Goal: Use online tool/utility: Utilize a website feature to perform a specific function

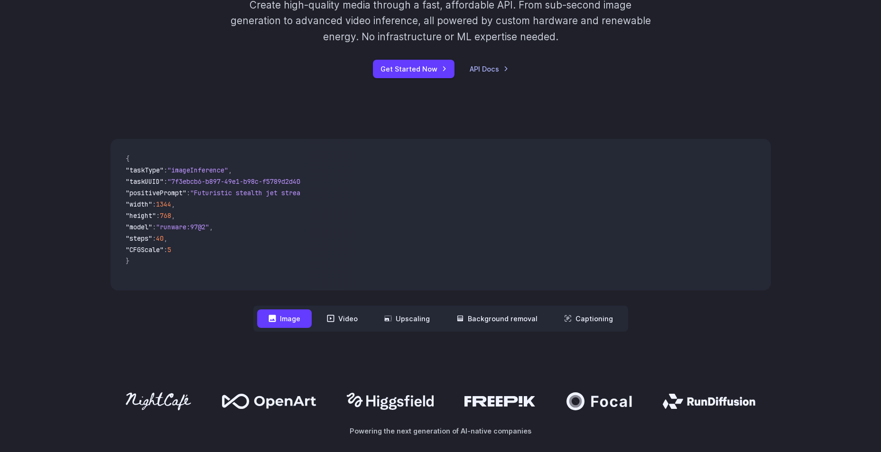
scroll to position [237, 0]
click at [225, 194] on span ""Futuristic stealth jet streaking through a neon-lit cityscape with glowing pur…" at bounding box center [362, 193] width 345 height 9
drag, startPoint x: 185, startPoint y: 283, endPoint x: 199, endPoint y: 283, distance: 14.2
click at [199, 283] on code "{ "taskType" : "imageInference" , "taskUUID" : "7f3ebcb6-b897-49e1-b98c-f5789d2…" at bounding box center [209, 215] width 183 height 137
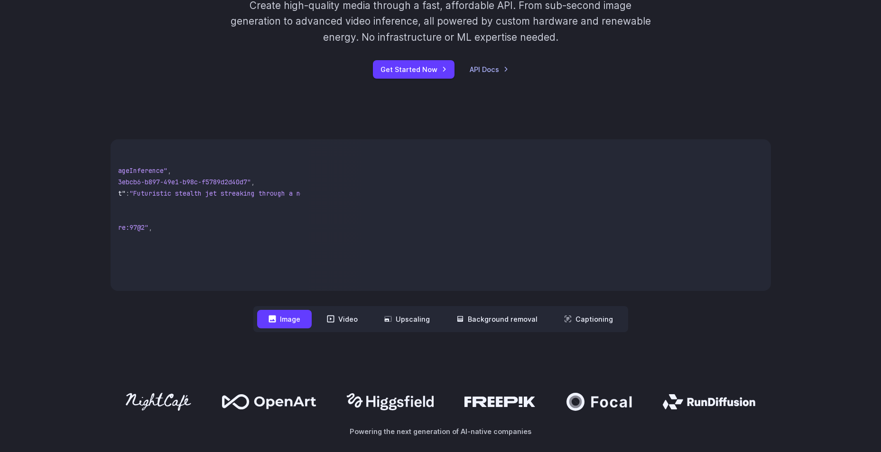
scroll to position [0, 64]
drag, startPoint x: 290, startPoint y: 194, endPoint x: 279, endPoint y: 195, distance: 11.0
click at [312, 194] on div "{ "taskType" : "imageInference" , "taskUUID" : "7f3ebcb6-b897-49e1-b98c-f5789d2…" at bounding box center [441, 215] width 660 height 152
drag, startPoint x: 279, startPoint y: 195, endPoint x: 311, endPoint y: 193, distance: 31.8
click at [311, 193] on div "{ "taskType" : "imageInference" , "taskUUID" : "7f3ebcb6-b897-49e1-b98c-f5789d2…" at bounding box center [441, 215] width 660 height 152
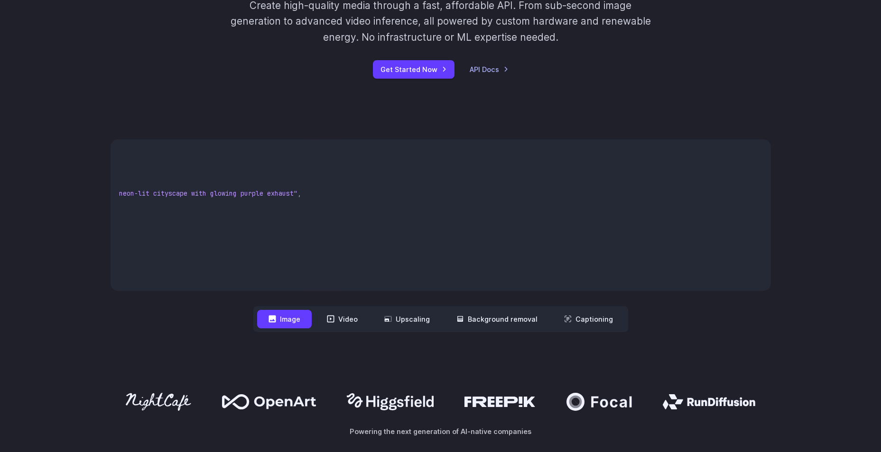
scroll to position [0, 258]
click at [290, 194] on span ""Futuristic stealth jet streaking through a neon-lit cityscape with glowing pur…" at bounding box center [124, 193] width 345 height 9
click at [286, 206] on pre "{ "taskType" : "imageInference" , "taskUUID" : "7f3ebcb6-b897-49e1-b98c-f5789d2…" at bounding box center [209, 215] width 183 height 137
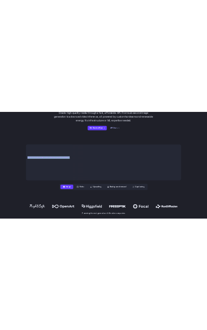
scroll to position [0, 0]
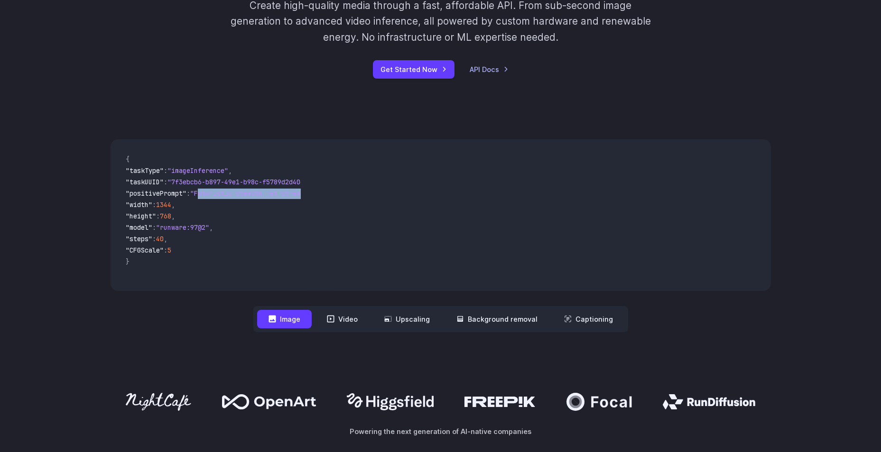
drag, startPoint x: 292, startPoint y: 195, endPoint x: 207, endPoint y: 196, distance: 84.9
click at [207, 196] on span ""Futuristic stealth jet streaking through a neon-lit cityscape with glowing pur…" at bounding box center [362, 193] width 345 height 9
copy span "Futuristic stealth jet streaking through a neon-lit cityscape with glowing purp…"
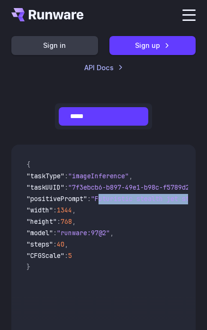
scroll to position [427, 0]
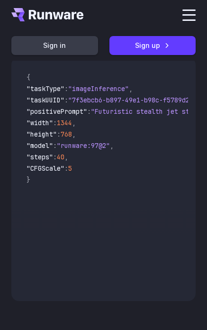
click at [151, 152] on span ""model" : "runware:97@2" ," at bounding box center [104, 146] width 154 height 11
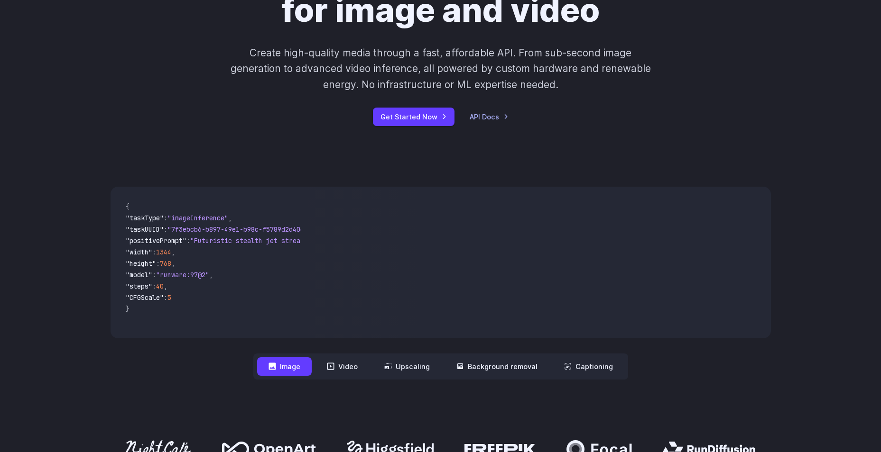
scroll to position [0, 0]
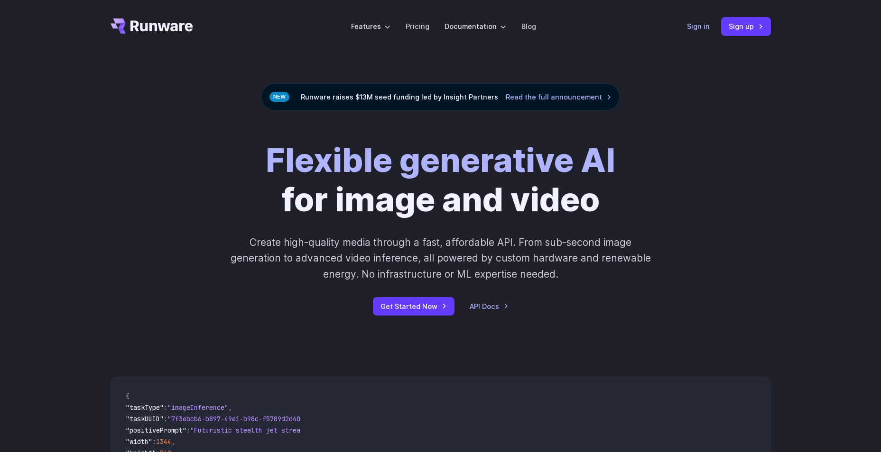
click at [704, 27] on link "Sign in" at bounding box center [698, 26] width 23 height 11
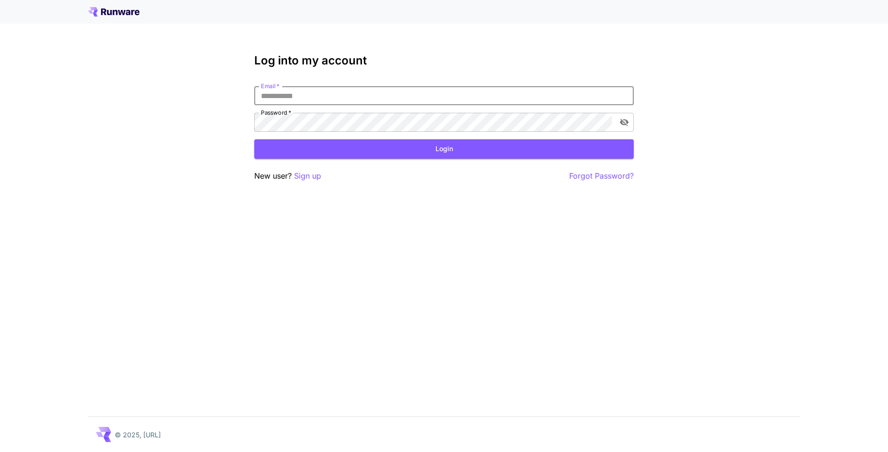
click at [342, 97] on input "Email   *" at bounding box center [443, 95] width 379 height 19
type input "**********"
click at [391, 154] on button "Login" at bounding box center [443, 148] width 379 height 19
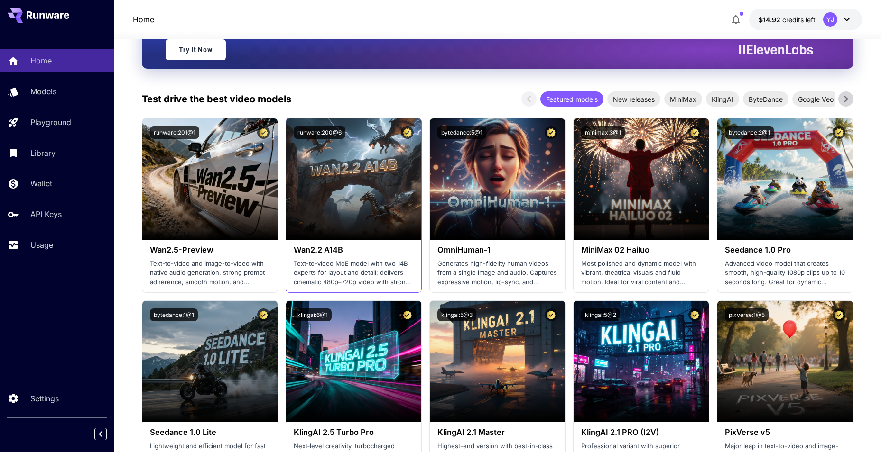
scroll to position [190, 0]
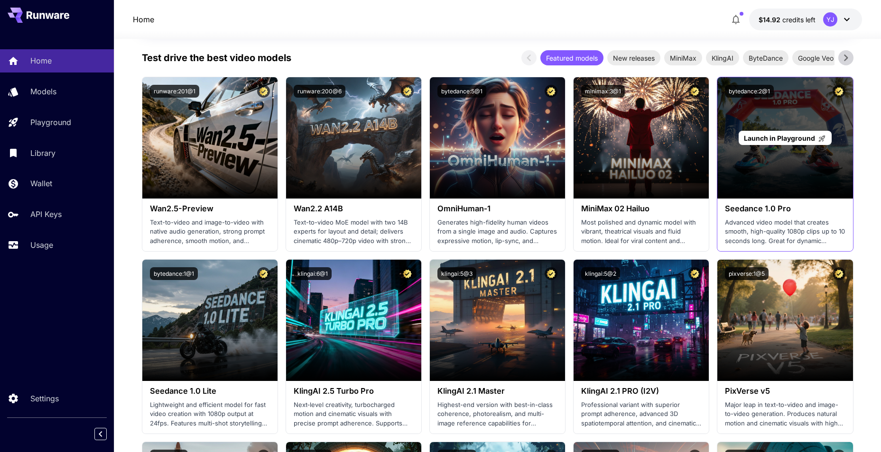
click at [783, 138] on span "Launch in Playground" at bounding box center [779, 138] width 71 height 8
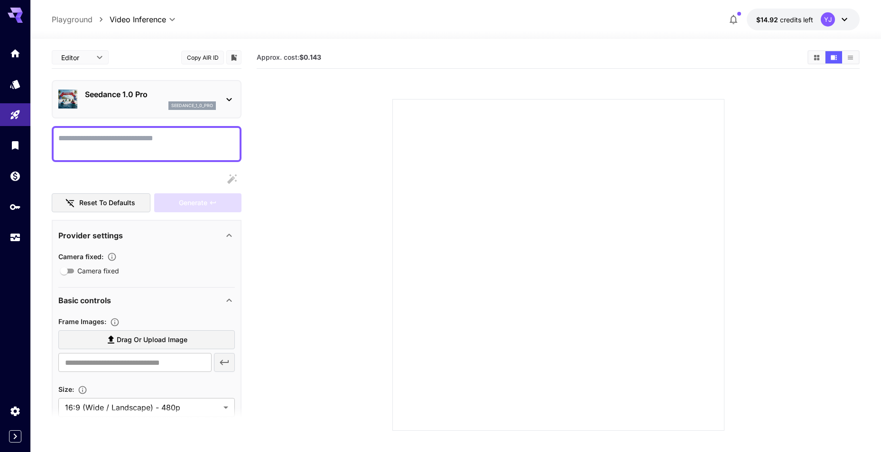
click at [166, 141] on textarea "Camera fixed" at bounding box center [146, 144] width 176 height 23
type textarea "***"
click at [180, 198] on div "Generate" at bounding box center [197, 203] width 87 height 19
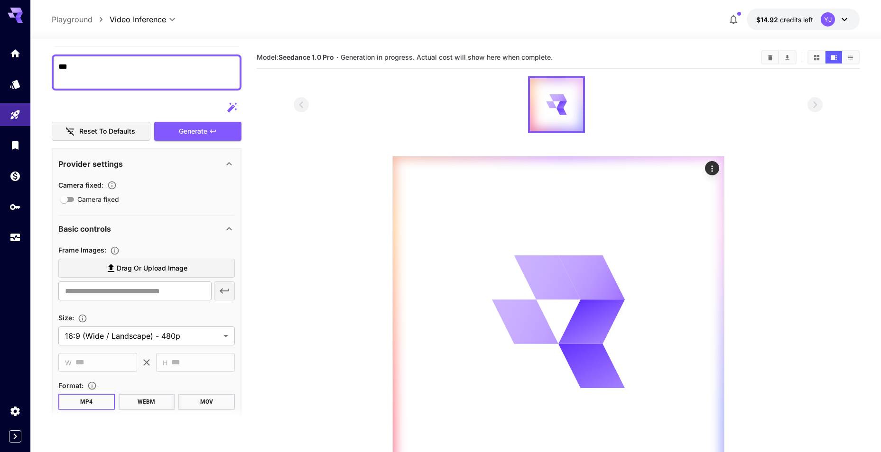
scroll to position [190, 0]
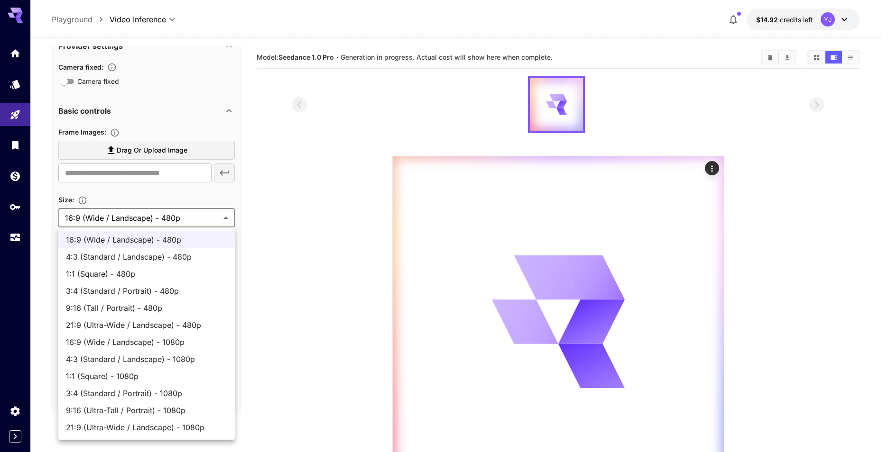
click at [164, 217] on body "**********" at bounding box center [444, 263] width 888 height 527
click at [302, 249] on div at bounding box center [444, 226] width 888 height 452
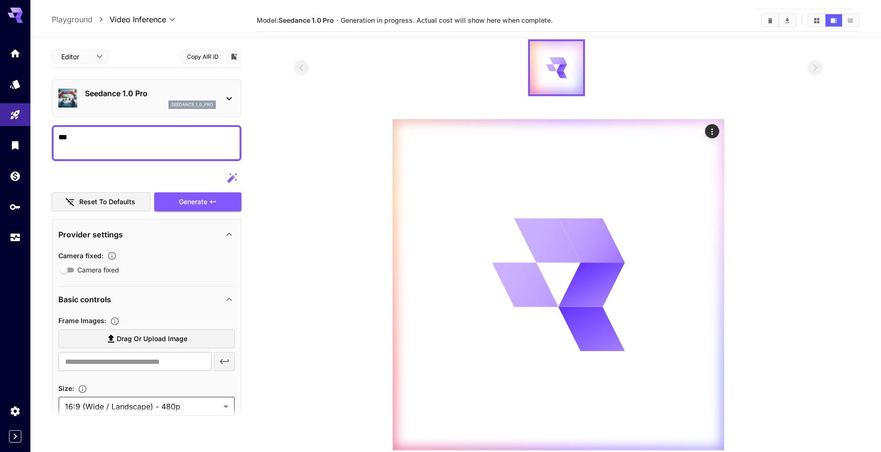
scroll to position [0, 0]
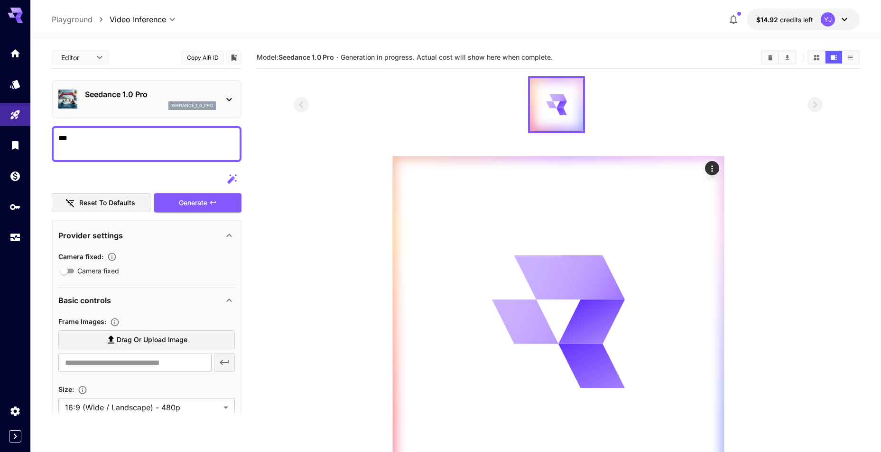
click at [88, 21] on p "Playground" at bounding box center [72, 19] width 41 height 11
type input "**********"
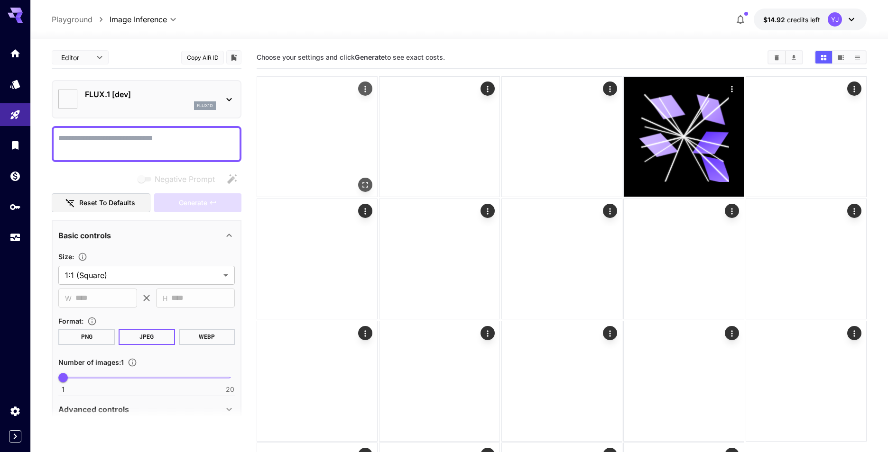
type input "**********"
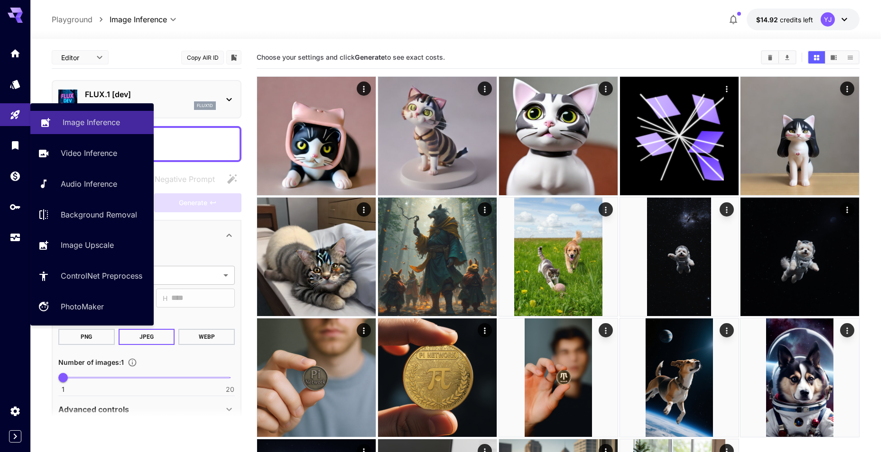
click at [116, 126] on p "Image Inference" at bounding box center [91, 122] width 57 height 11
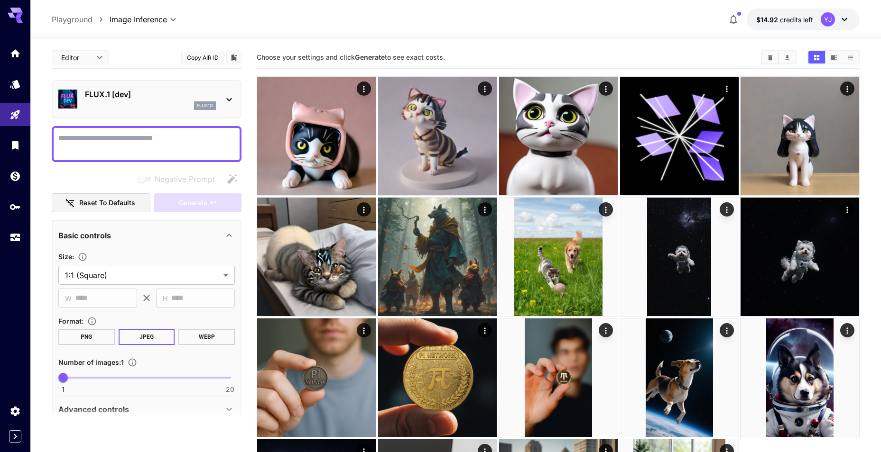
click at [171, 108] on div "flux1d" at bounding box center [150, 106] width 131 height 9
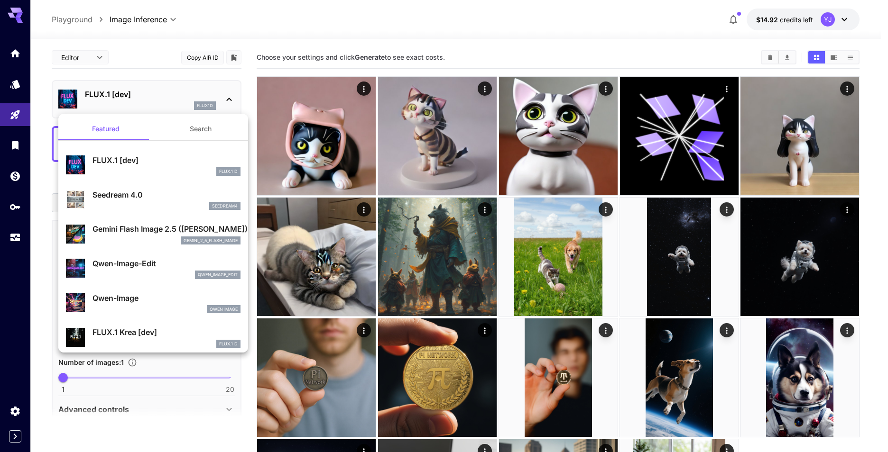
click at [201, 132] on button "Search" at bounding box center [200, 129] width 95 height 23
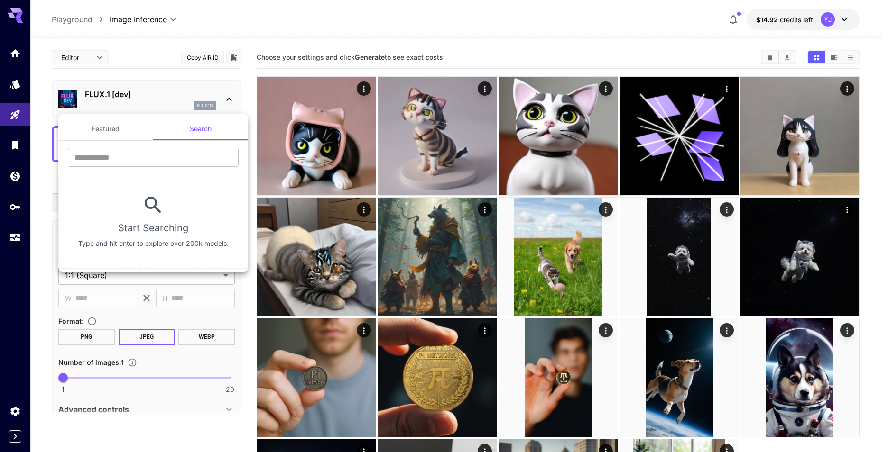
click at [31, 84] on div at bounding box center [444, 226] width 888 height 452
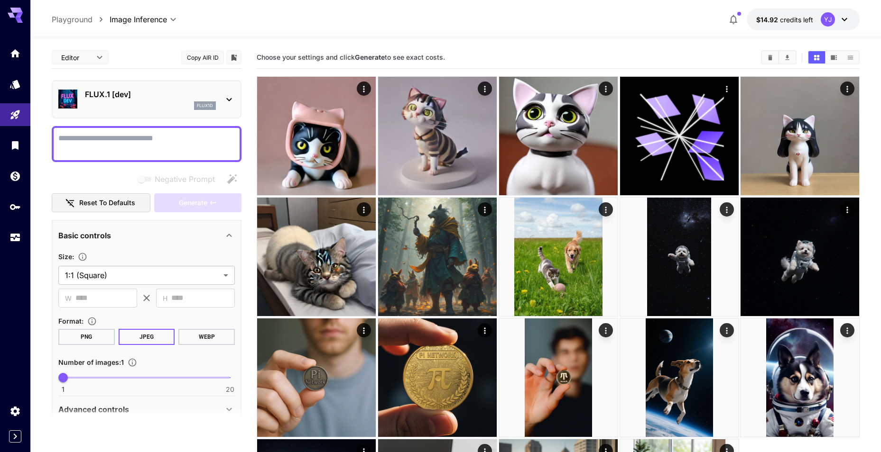
click at [19, 87] on div "Featured Search ​ Start Searching Type and hit enter to explore over 200k model…" at bounding box center [95, 142] width 190 height 285
click at [19, 87] on div "Models" at bounding box center [16, 97] width 33 height 21
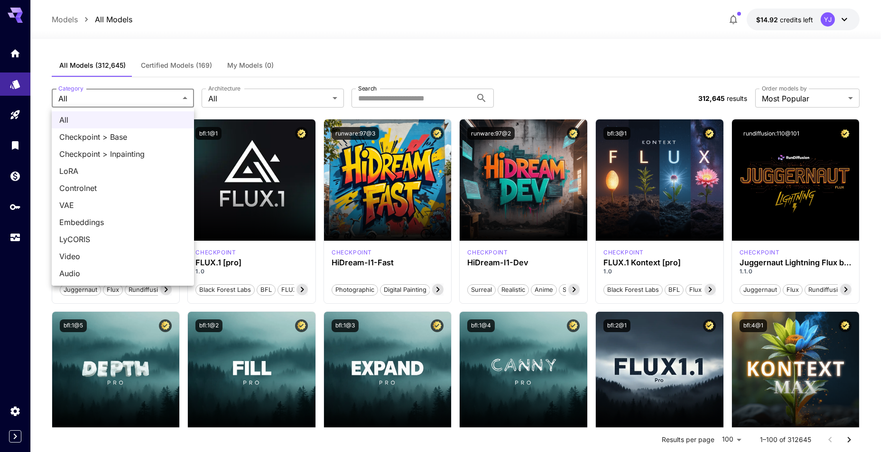
click at [266, 98] on div at bounding box center [444, 226] width 888 height 452
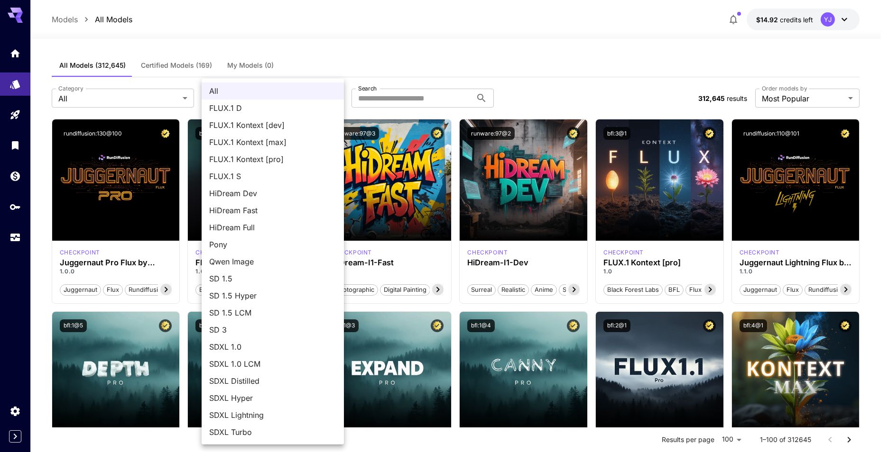
click at [422, 104] on div at bounding box center [444, 226] width 888 height 452
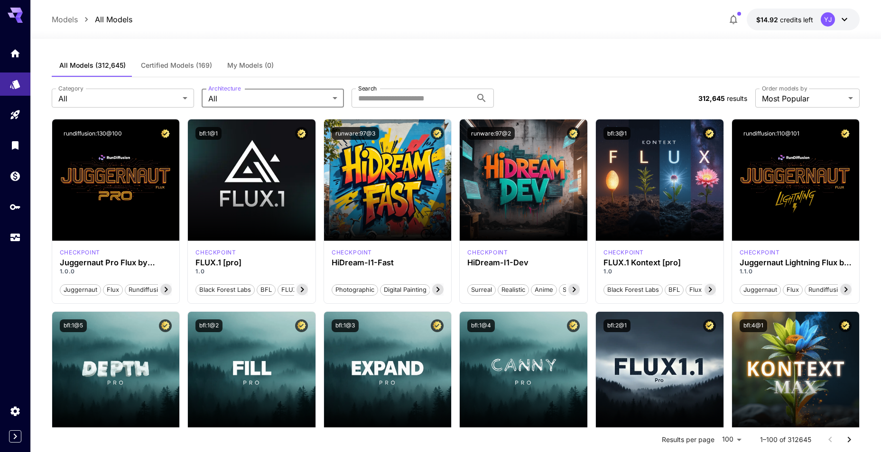
click at [425, 102] on div "All FLUX.1 D FLUX.1 Kontext [dev] FLUX.1 Kontext [max] FLUX.1 Kontext [pro] FLU…" at bounding box center [440, 226] width 881 height 452
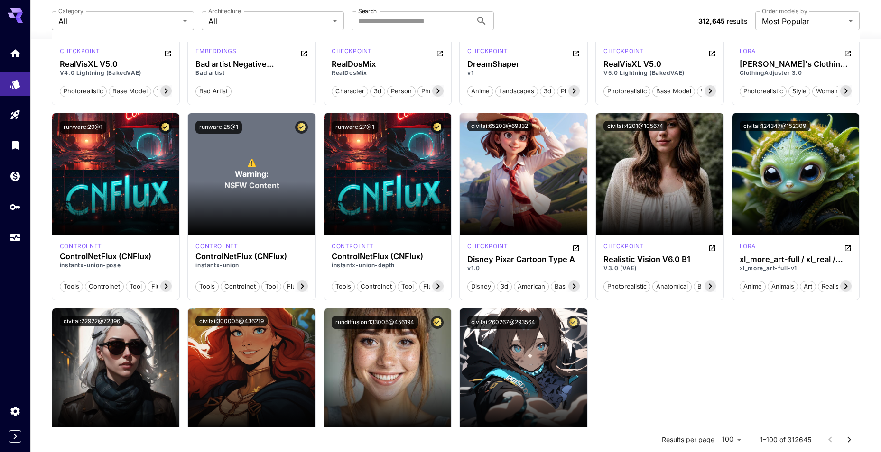
scroll to position [2905, 0]
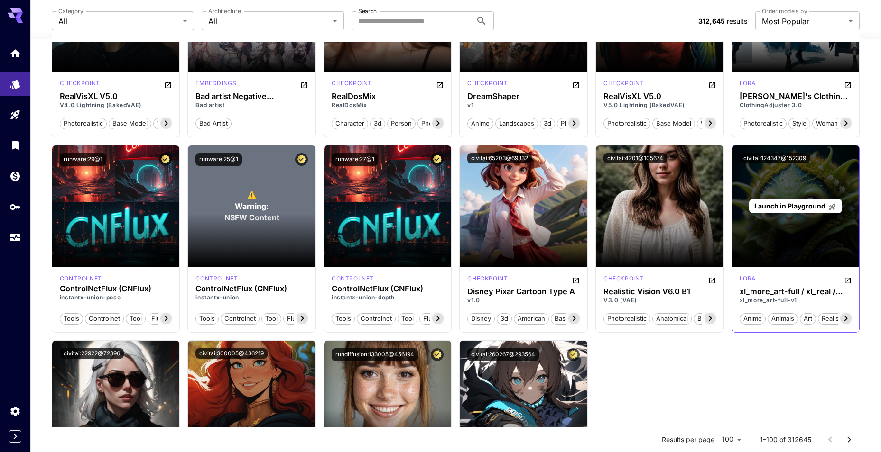
click at [784, 206] on span "Launch in Playground" at bounding box center [789, 206] width 71 height 8
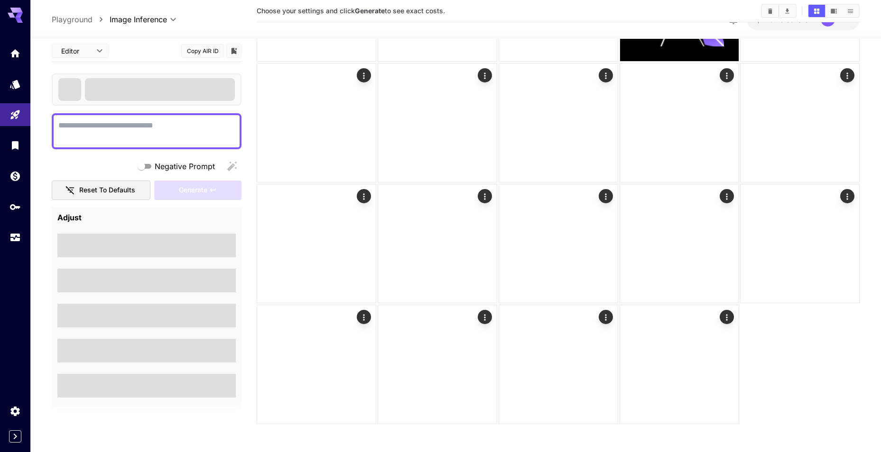
scroll to position [134, 0]
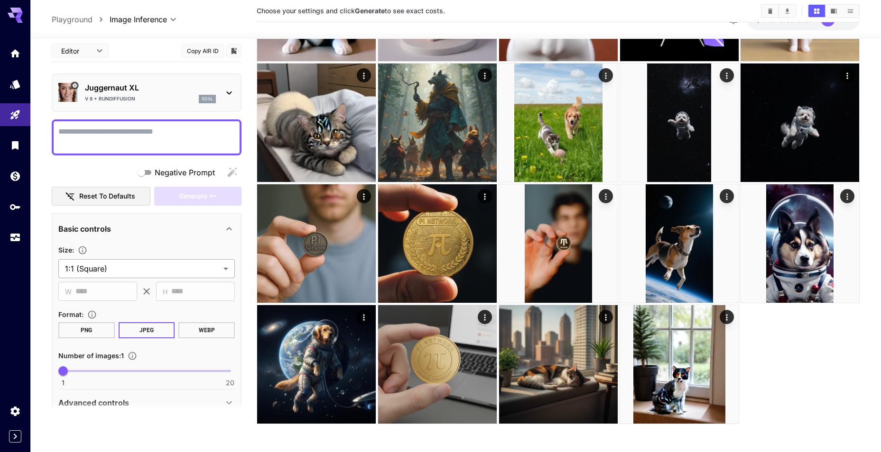
click at [181, 264] on body "**********" at bounding box center [440, 159] width 881 height 587
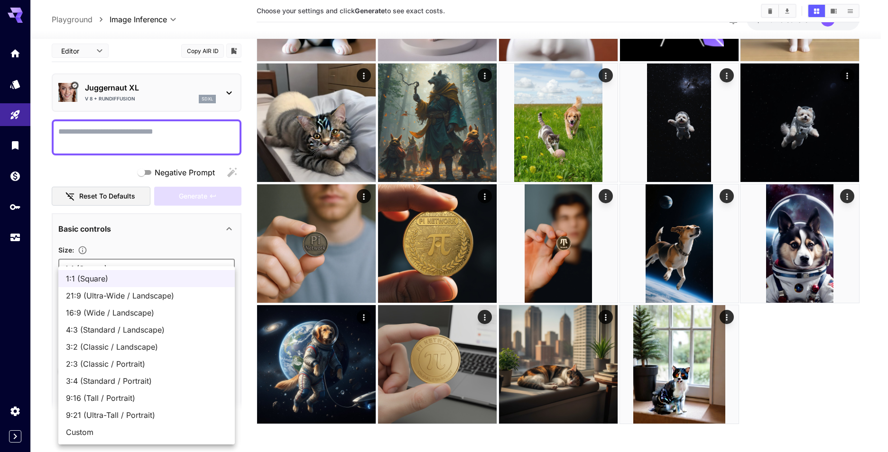
click at [154, 398] on span "9:16 (Tall / Portrait)" at bounding box center [146, 398] width 161 height 11
type input "**********"
type input "***"
type input "****"
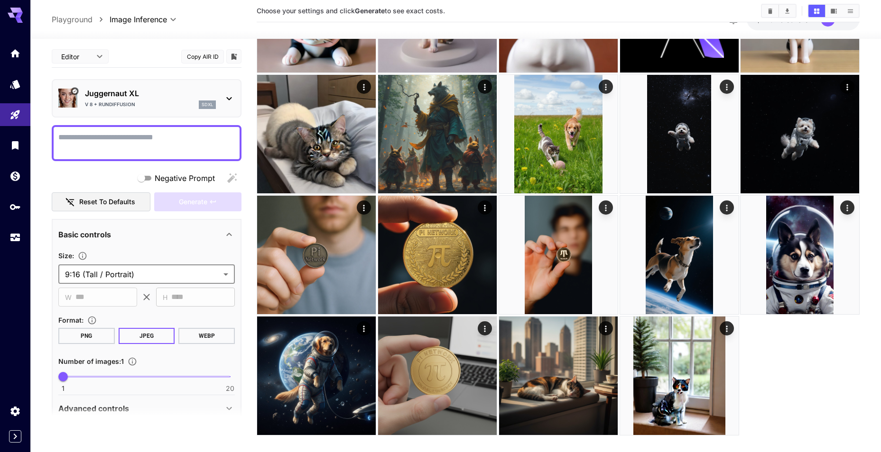
scroll to position [39, 0]
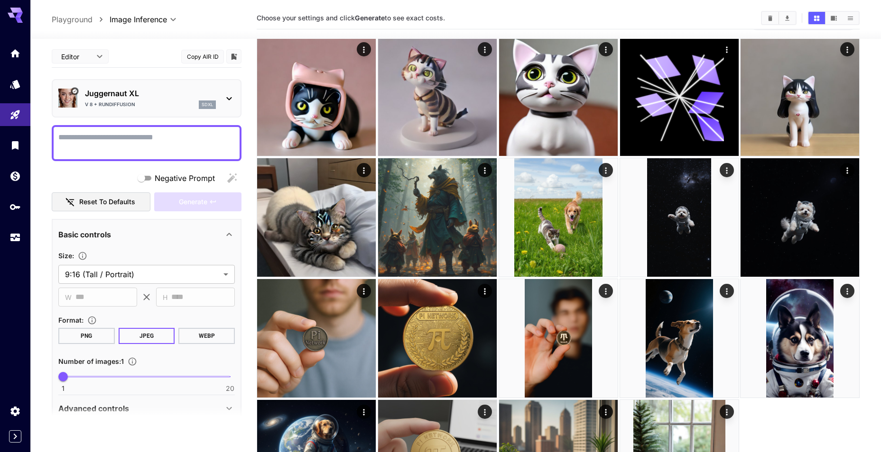
click at [165, 143] on textarea "Negative Prompt" at bounding box center [146, 143] width 176 height 23
paste textarea "******"
type textarea "******"
type textarea "***"
click at [199, 203] on span "Generate" at bounding box center [193, 202] width 28 height 12
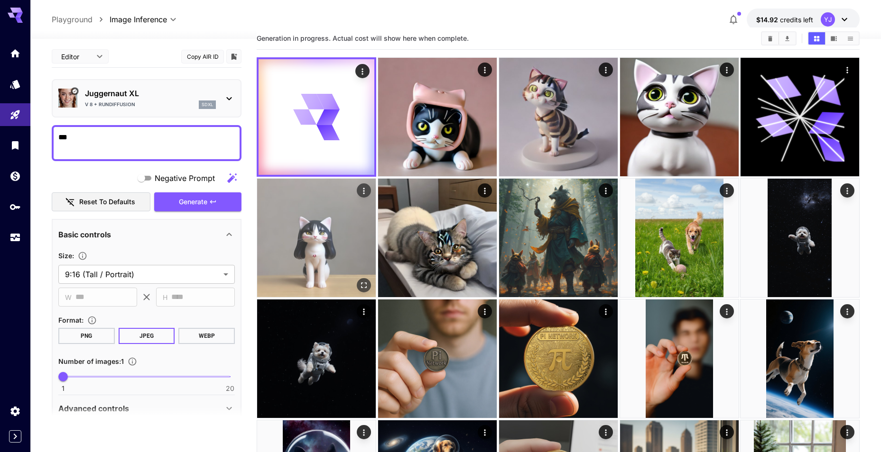
scroll to position [0, 0]
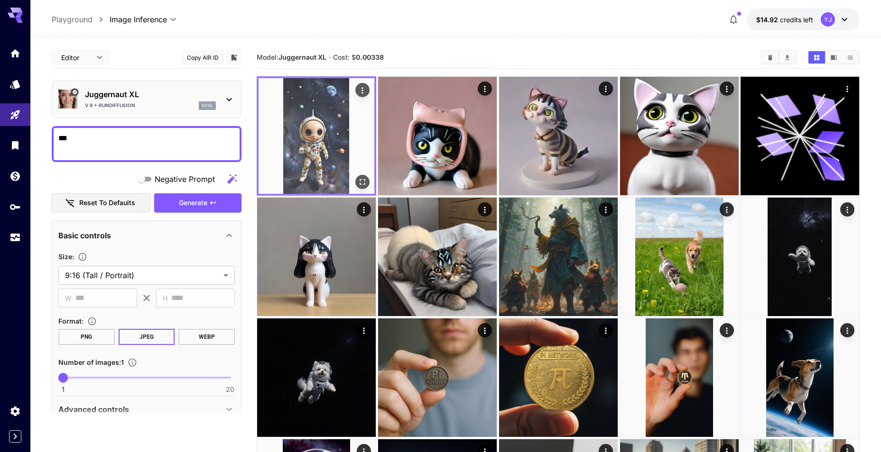
click at [322, 155] on img at bounding box center [316, 136] width 116 height 116
click at [358, 176] on button "Open in fullscreen" at bounding box center [362, 182] width 14 height 14
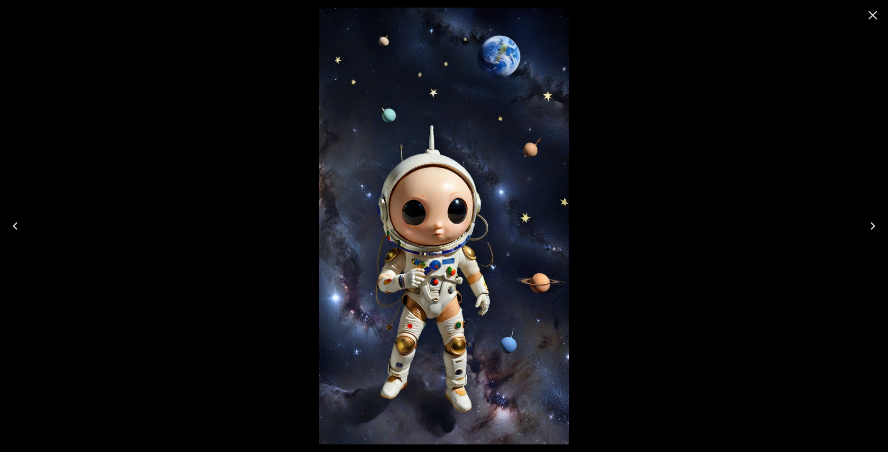
click at [405, 207] on img at bounding box center [444, 226] width 250 height 437
click at [877, 16] on icon "Close" at bounding box center [872, 15] width 15 height 15
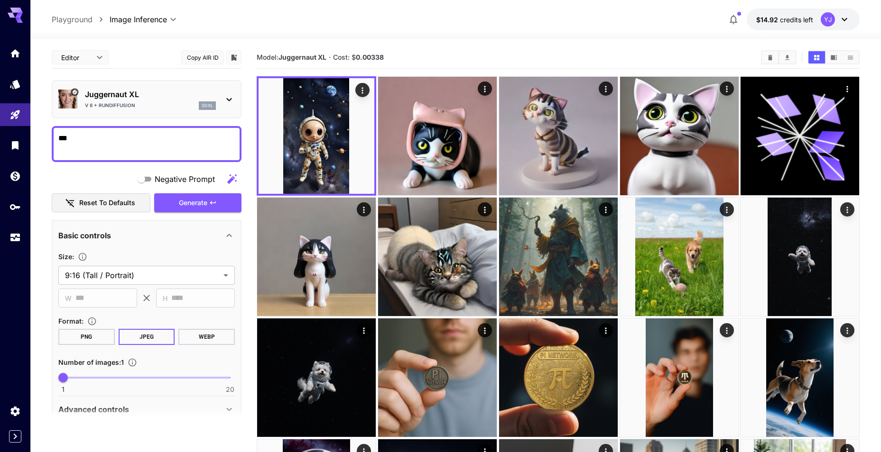
click at [169, 142] on textarea "***" at bounding box center [146, 144] width 176 height 23
click at [152, 98] on p "Juggernaut XL" at bounding box center [150, 94] width 131 height 11
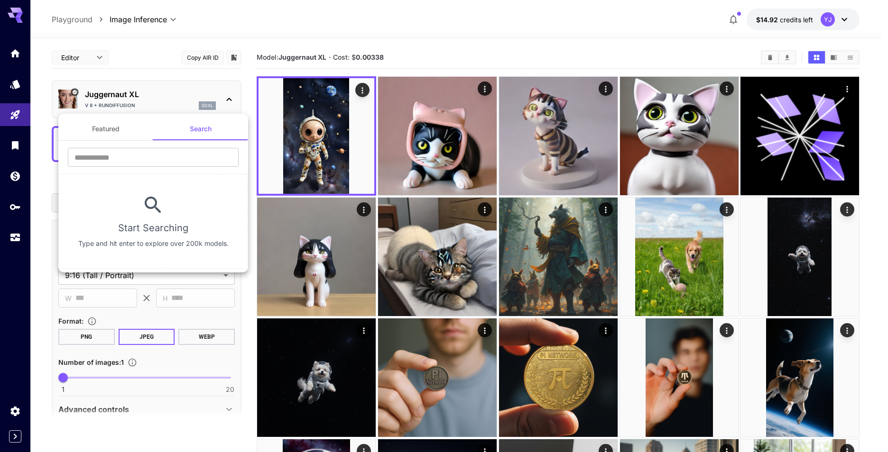
click at [56, 52] on div at bounding box center [444, 226] width 888 height 452
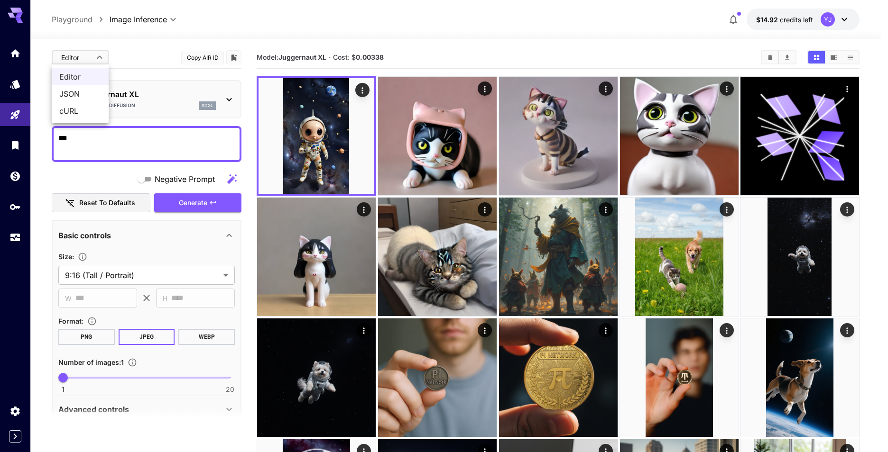
drag, startPoint x: 68, startPoint y: 58, endPoint x: 143, endPoint y: 78, distance: 77.4
click at [143, 78] on div at bounding box center [444, 226] width 888 height 452
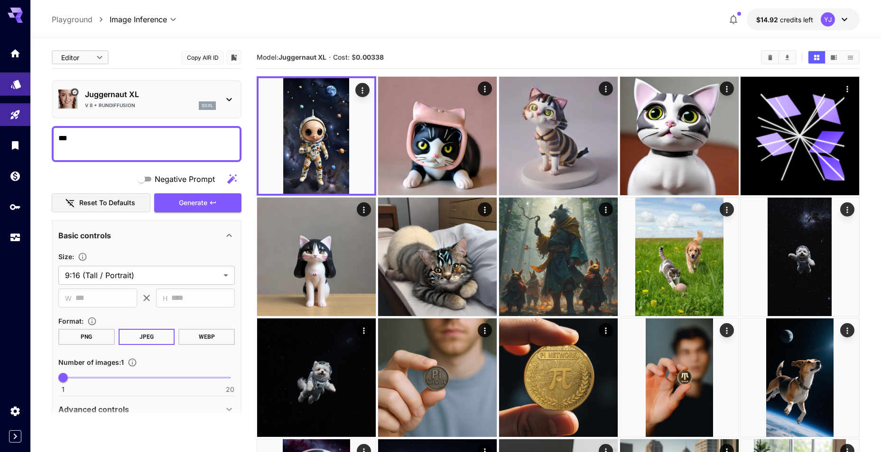
click at [16, 90] on link at bounding box center [15, 84] width 30 height 23
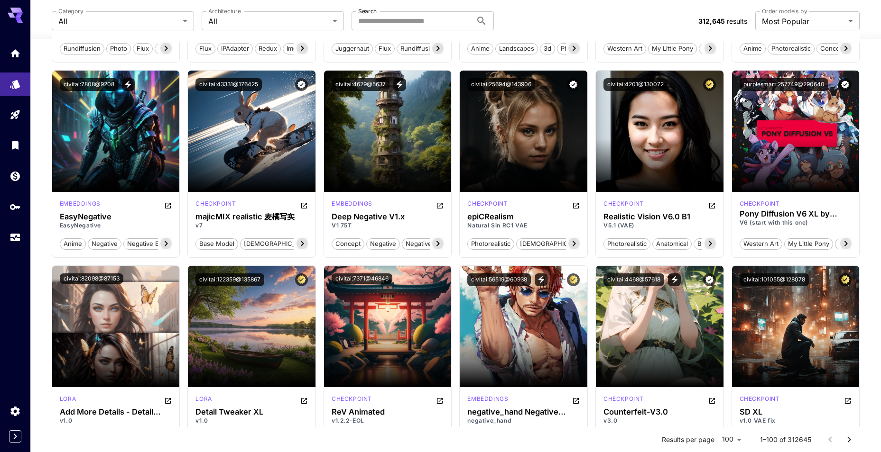
scroll to position [806, 0]
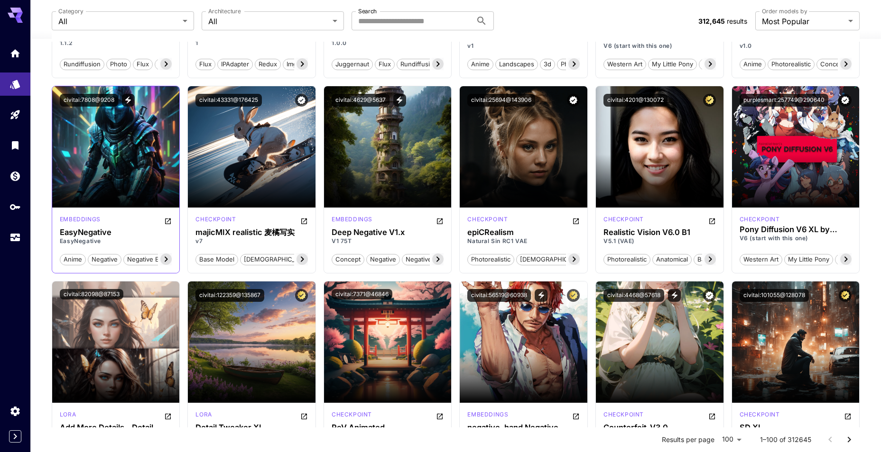
click at [165, 259] on icon at bounding box center [165, 259] width 11 height 11
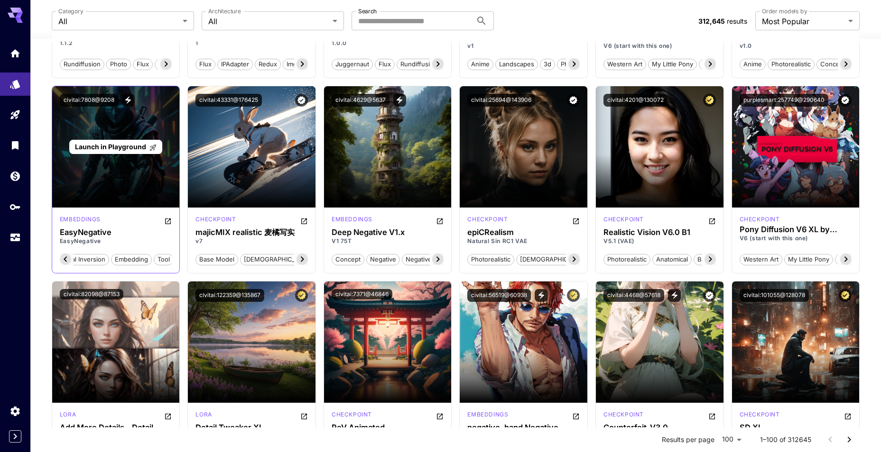
click at [130, 147] on span "Launch in Playground" at bounding box center [110, 147] width 71 height 8
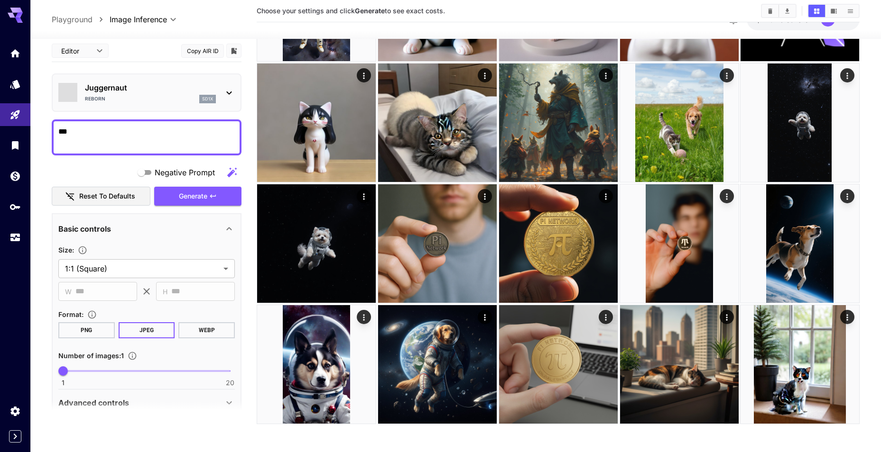
scroll to position [134, 0]
click at [187, 202] on button "Generate" at bounding box center [197, 195] width 87 height 19
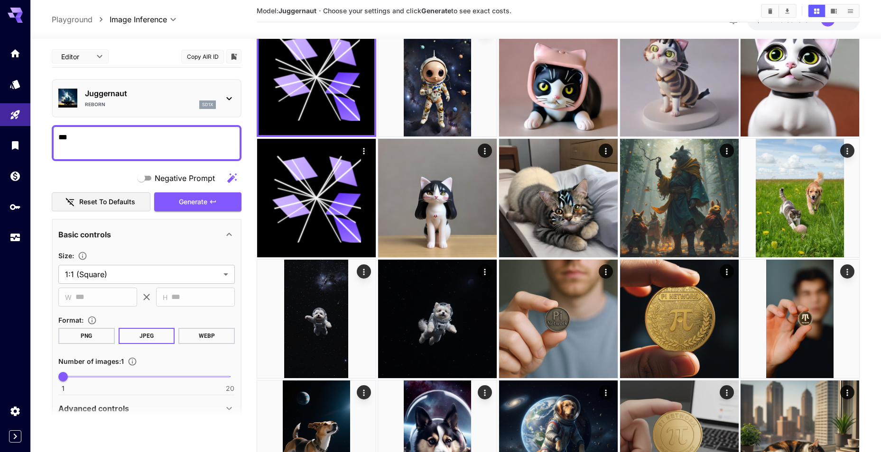
scroll to position [0, 0]
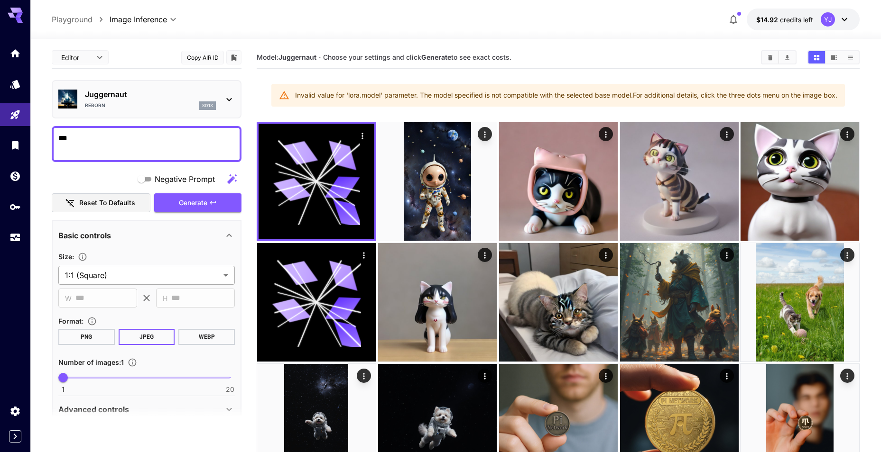
click at [165, 271] on body "**********" at bounding box center [440, 376] width 881 height 753
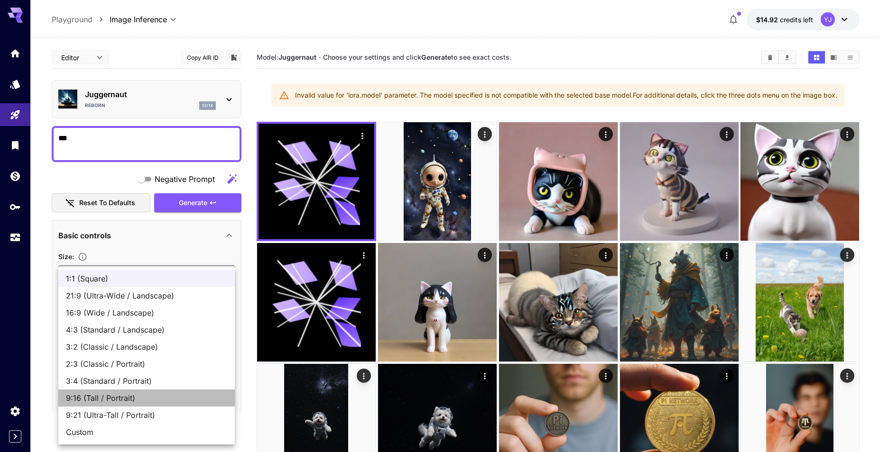
click at [115, 399] on span "9:16 (Tall / Portrait)" at bounding box center [146, 398] width 161 height 11
type input "**********"
type input "***"
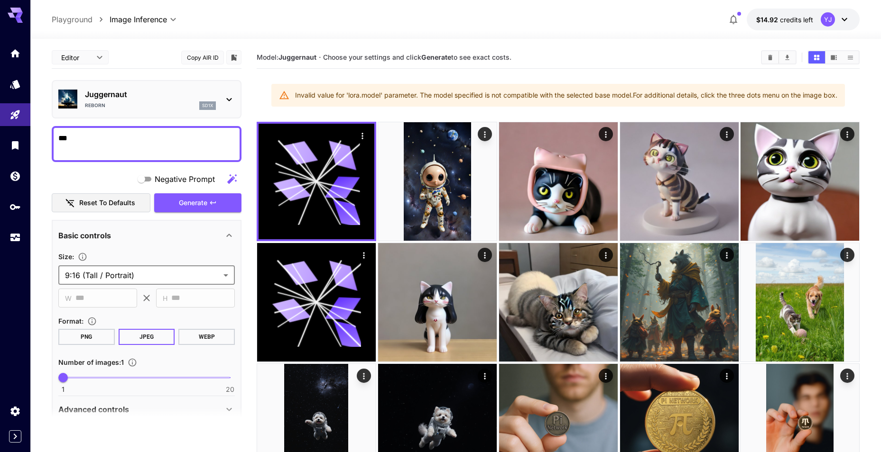
click at [203, 192] on div "Negative Prompt Reset to defaults Generate" at bounding box center [147, 191] width 190 height 43
click at [203, 203] on span "Generate" at bounding box center [193, 203] width 28 height 12
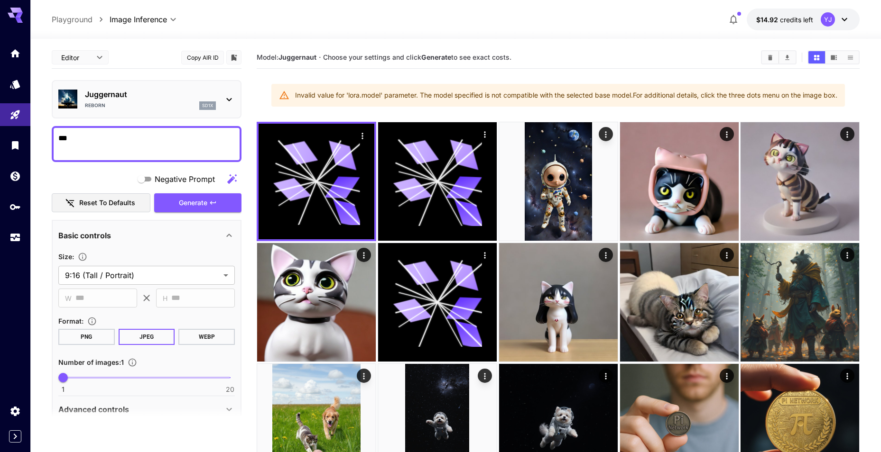
click at [502, 95] on div "Invalid value for 'lora.model' parameter. The model specified is not compatible…" at bounding box center [566, 95] width 542 height 17
click at [695, 76] on section "Model: Juggernaut · Choose your settings and click Generate to see exact costs.…" at bounding box center [558, 385] width 603 height 678
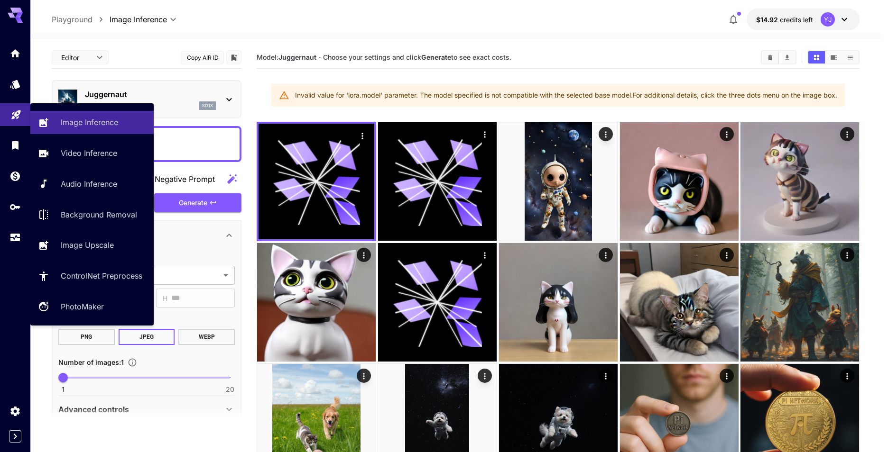
click at [21, 120] on link at bounding box center [15, 114] width 30 height 23
click at [102, 127] on p "Image Inference" at bounding box center [91, 122] width 57 height 11
click at [91, 127] on p "Image Inference" at bounding box center [91, 122] width 57 height 11
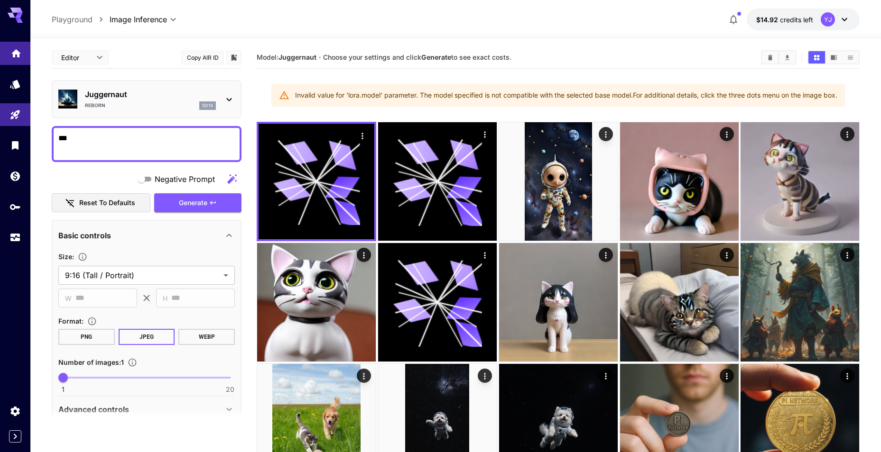
click at [14, 64] on link at bounding box center [15, 53] width 30 height 23
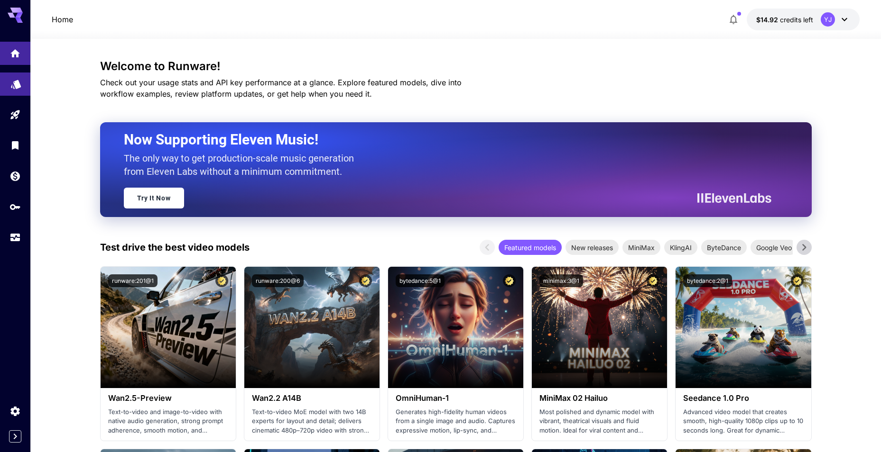
click at [21, 93] on link at bounding box center [15, 84] width 30 height 23
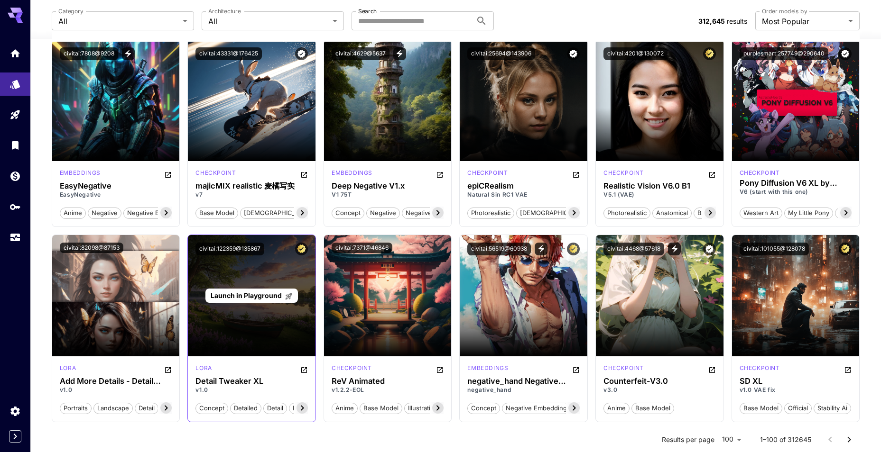
scroll to position [806, 0]
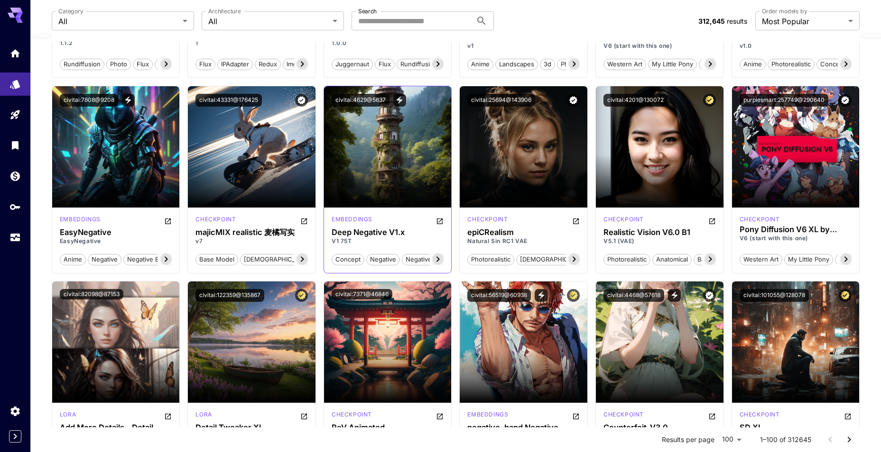
click at [436, 259] on icon at bounding box center [437, 259] width 11 height 11
click at [436, 259] on span "negative embedding" at bounding box center [411, 259] width 68 height 9
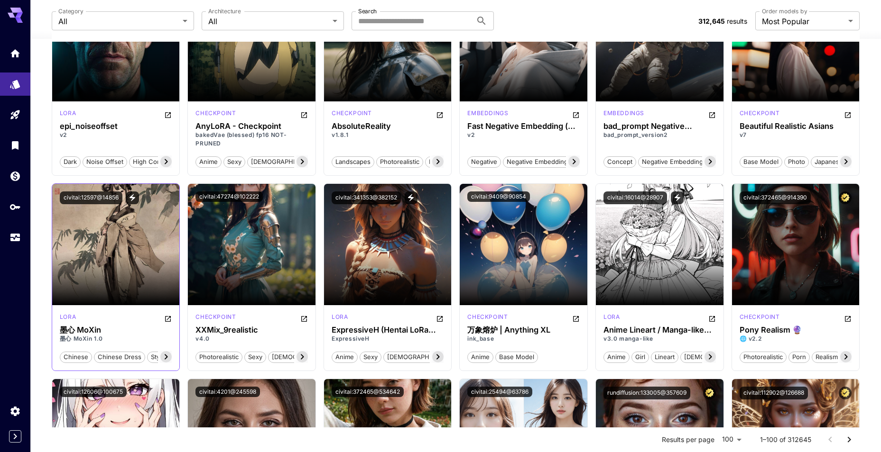
scroll to position [1565, 0]
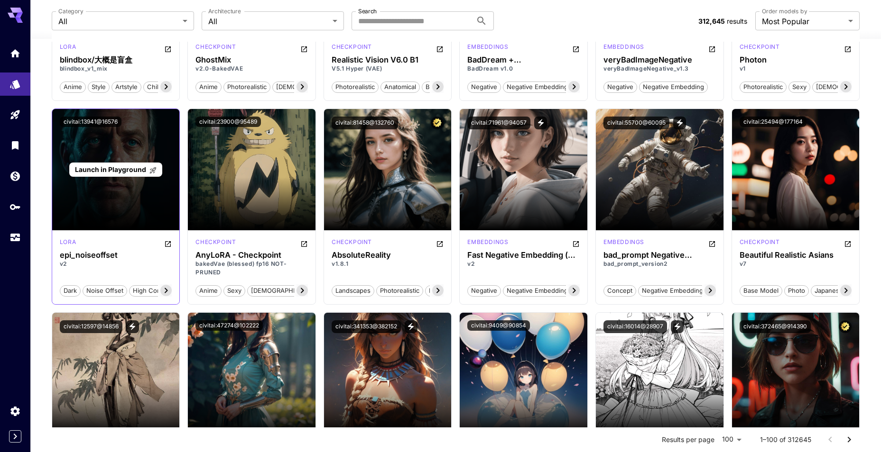
click at [131, 173] on span "Launch in Playground" at bounding box center [110, 170] width 71 height 8
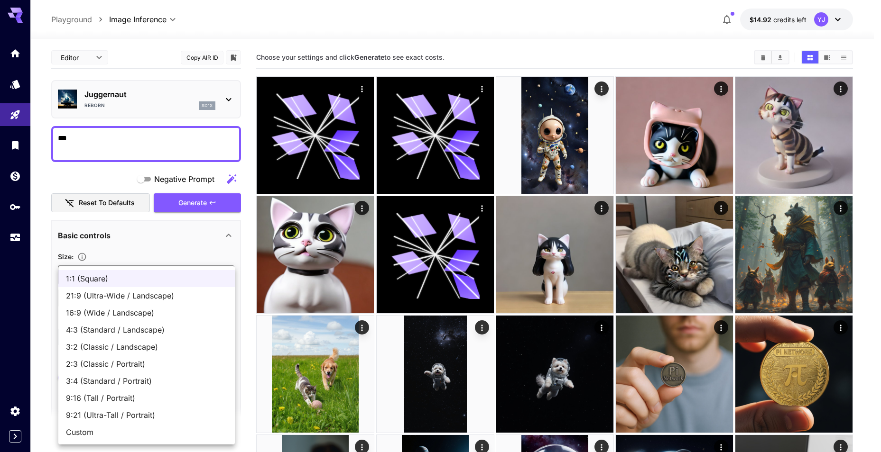
click at [146, 271] on body "**********" at bounding box center [440, 350] width 881 height 701
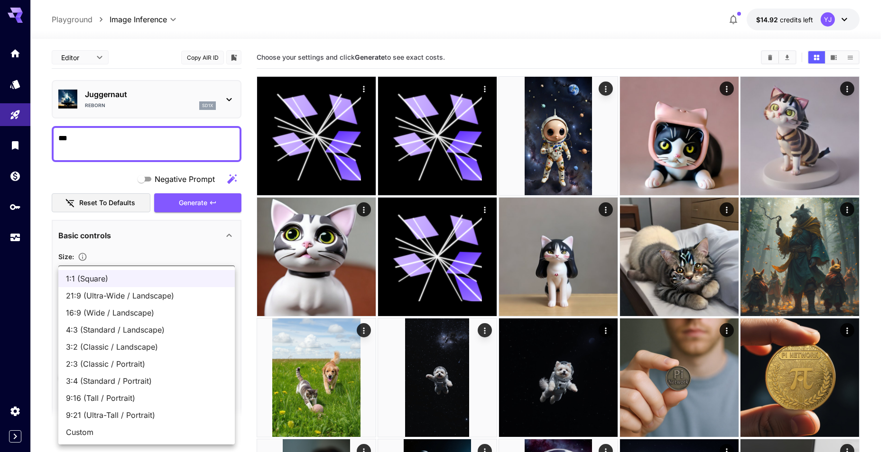
click at [140, 393] on span "9:16 (Tall / Portrait)" at bounding box center [146, 398] width 161 height 11
type input "**********"
type input "***"
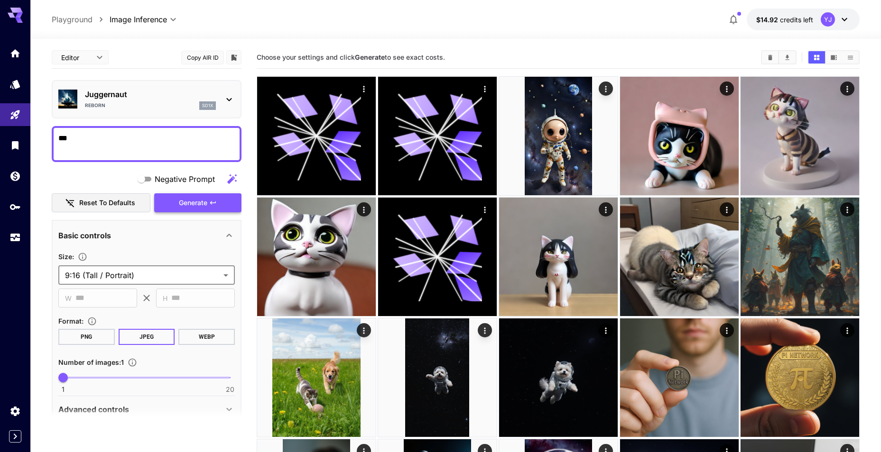
click at [190, 200] on span "Generate" at bounding box center [193, 203] width 28 height 12
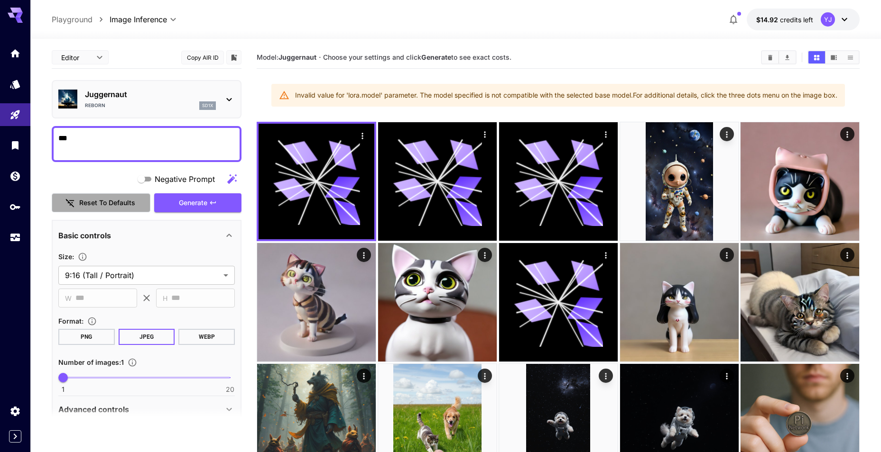
click at [106, 203] on button "Reset to defaults" at bounding box center [101, 203] width 99 height 19
type input "**********"
type input "***"
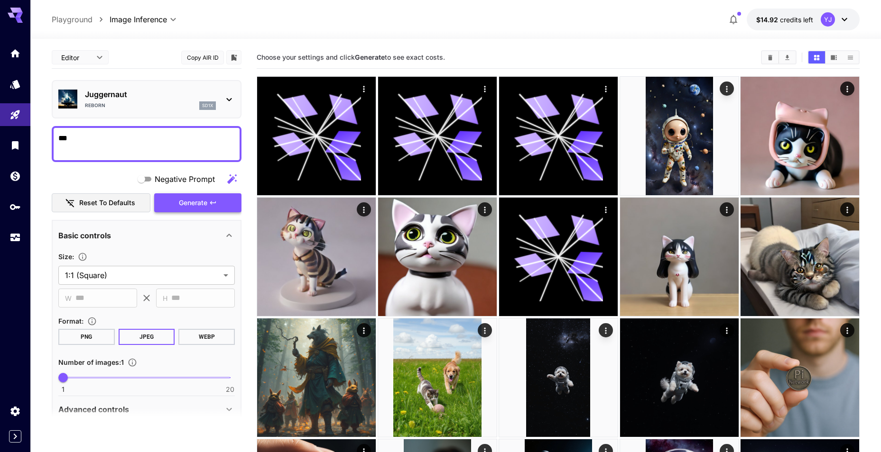
click at [209, 206] on button "Generate" at bounding box center [197, 203] width 87 height 19
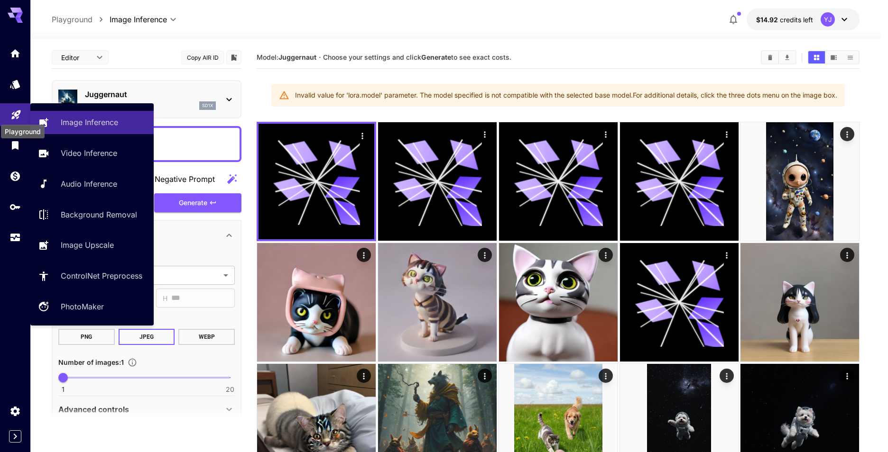
click at [12, 112] on icon "Playground" at bounding box center [15, 112] width 11 height 11
click at [94, 128] on p "Image Inference" at bounding box center [91, 122] width 57 height 11
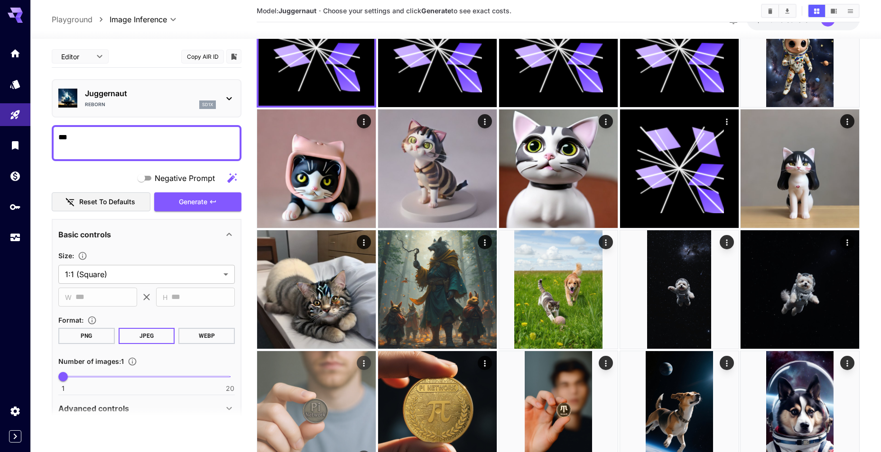
scroll to position [237, 0]
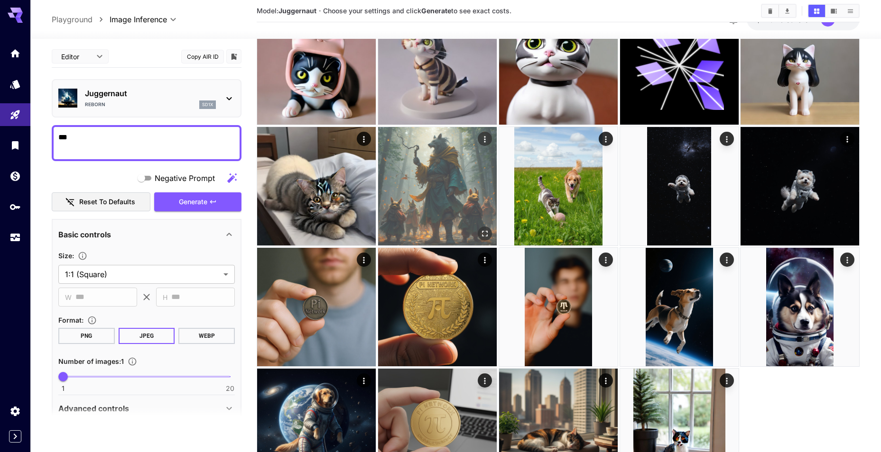
click at [422, 194] on img at bounding box center [437, 186] width 119 height 119
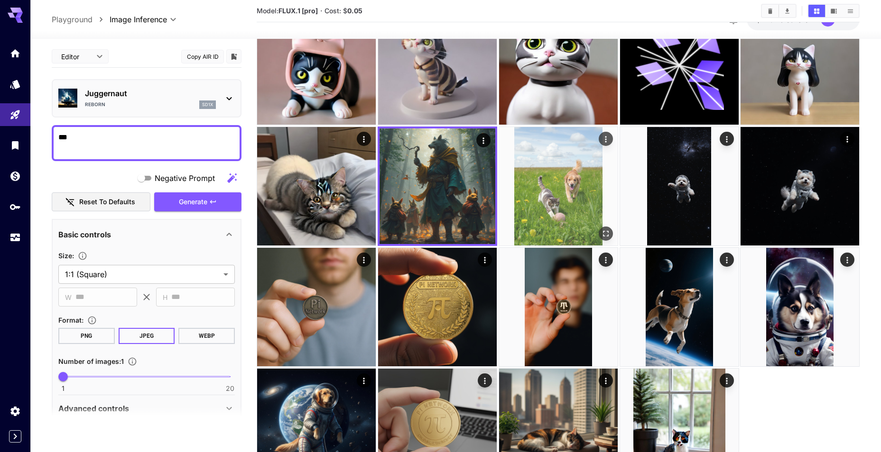
click at [567, 203] on img at bounding box center [558, 186] width 119 height 119
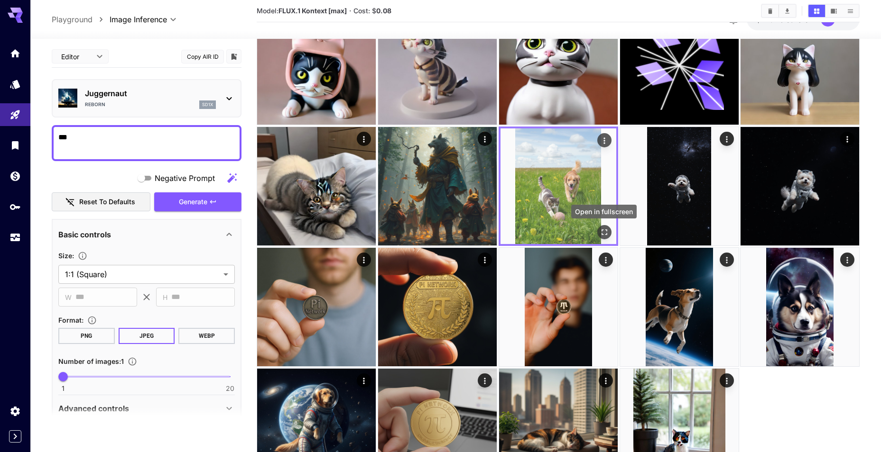
click at [605, 229] on icon "Open in fullscreen" at bounding box center [603, 232] width 9 height 9
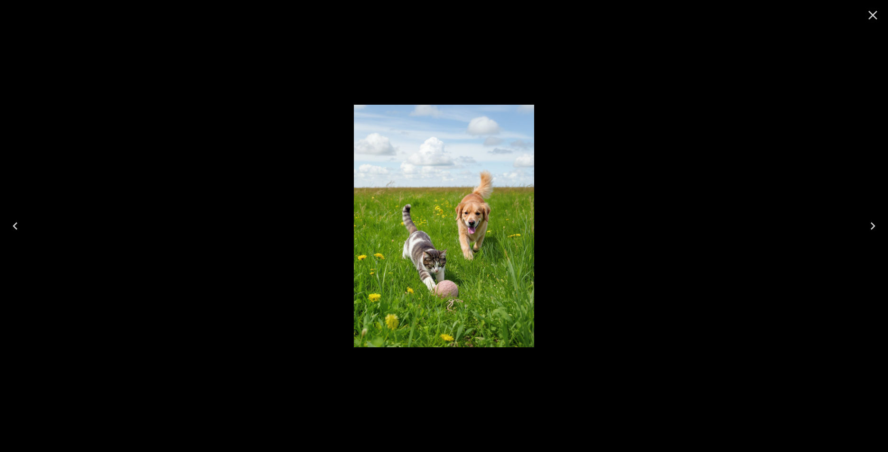
click at [867, 12] on icon "Close" at bounding box center [872, 15] width 15 height 15
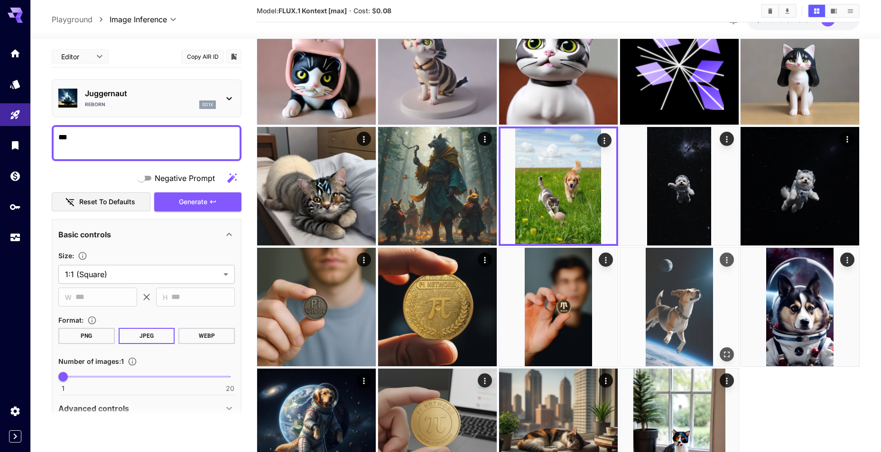
scroll to position [301, 0]
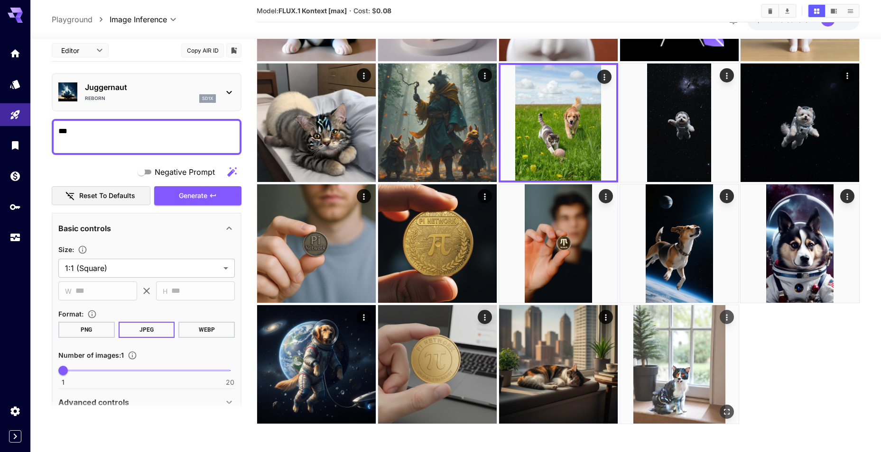
click at [647, 371] on img at bounding box center [679, 364] width 119 height 119
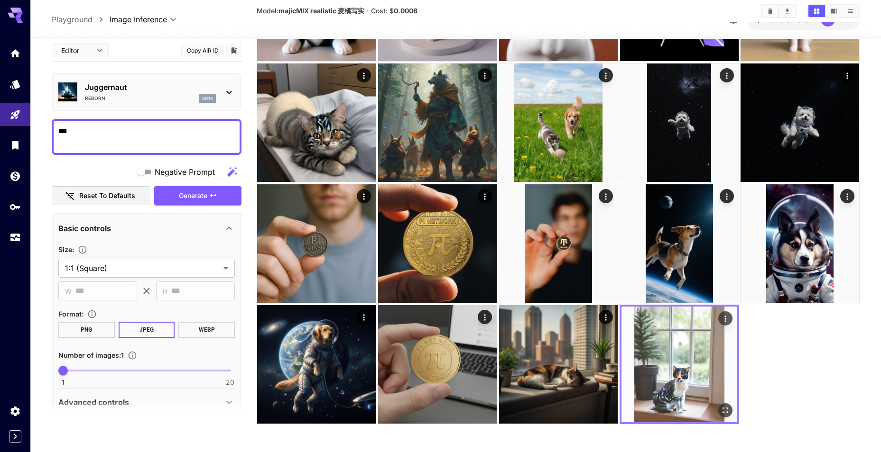
scroll to position [0, 0]
